Goal: Task Accomplishment & Management: Use online tool/utility

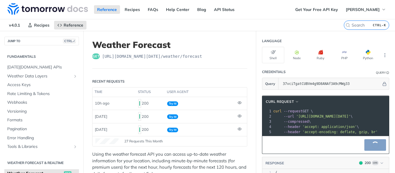
scroll to position [126, 0]
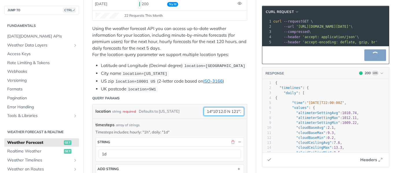
click at [208, 110] on input "14°10'12.0 N 121°15'25.2 E" at bounding box center [224, 111] width 41 height 9
drag, startPoint x: 203, startPoint y: 110, endPoint x: 300, endPoint y: 109, distance: 97.2
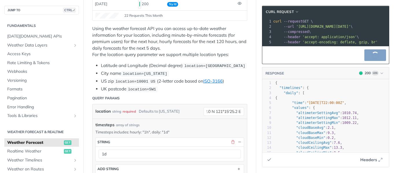
scroll to position [0, 0]
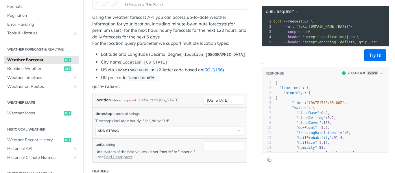
scroll to position [138, 0]
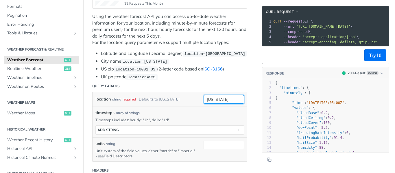
drag, startPoint x: 230, startPoint y: 100, endPoint x: 149, endPoint y: 104, distance: 80.8
click at [149, 104] on div "location string required Defaults to [US_STATE] [US_STATE] required type : stri…" at bounding box center [170, 99] width 154 height 14
paste input "14°10'12.0 N 121°15'25.2 E"
type input "14°10'12.0 N 121°15'25.2 E"
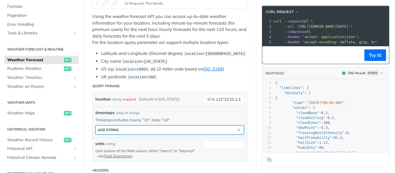
click at [131, 131] on button "ADD string" at bounding box center [170, 130] width 148 height 9
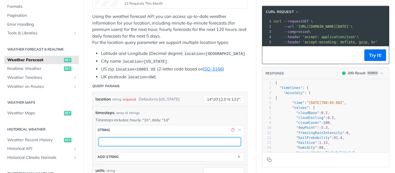
click at [119, 139] on input "text" at bounding box center [170, 142] width 142 height 9
type input "1d"
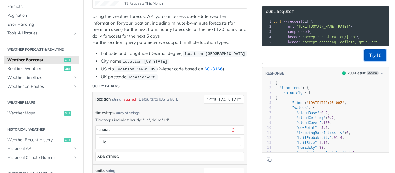
click at [373, 59] on button "Try It!" at bounding box center [376, 55] width 22 height 12
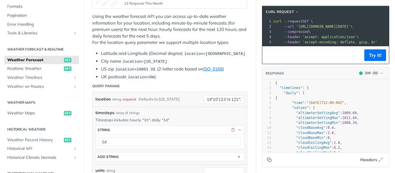
click at [265, 162] on button "Copy to clipboard" at bounding box center [269, 160] width 8 height 9
